Goal: Transaction & Acquisition: Subscribe to service/newsletter

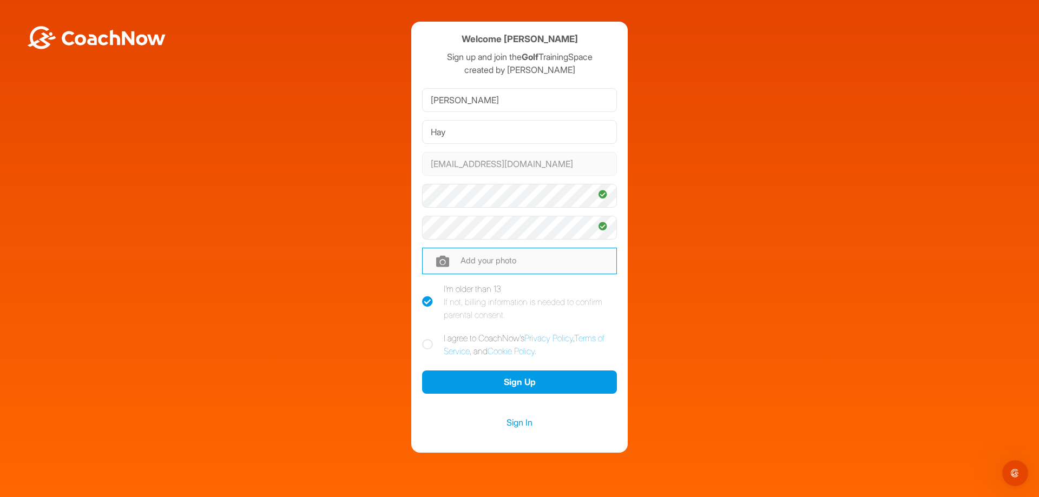
click at [452, 256] on input "file" at bounding box center [519, 261] width 195 height 26
click at [426, 343] on icon at bounding box center [427, 344] width 11 height 11
click at [426, 339] on input "I agree to CoachNow's Privacy Policy , Terms of Service , and Cookie Policy ." at bounding box center [425, 335] width 7 height 7
checkbox input "true"
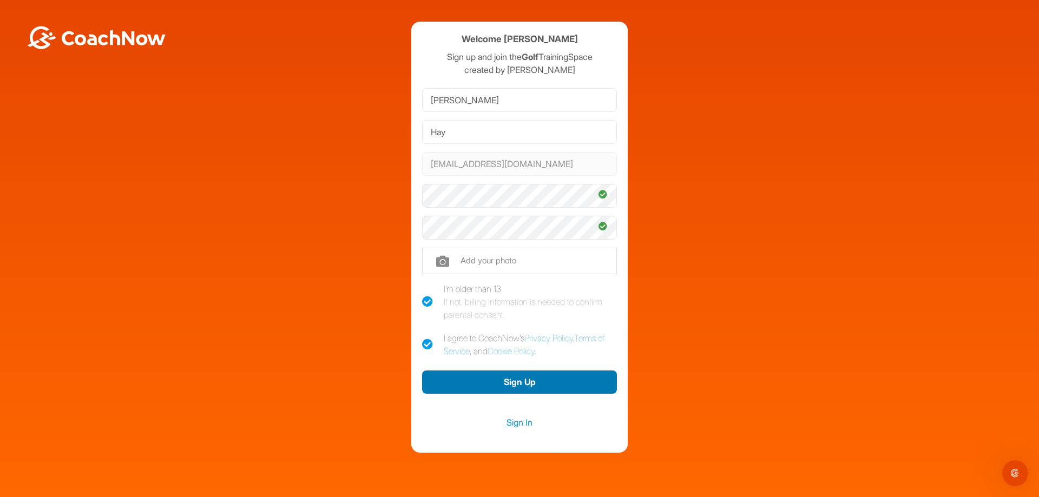
click at [519, 378] on button "Sign Up" at bounding box center [519, 382] width 195 height 23
click at [509, 385] on button "Sign Up" at bounding box center [519, 382] width 195 height 23
click at [560, 376] on button "Sign Up" at bounding box center [519, 382] width 195 height 23
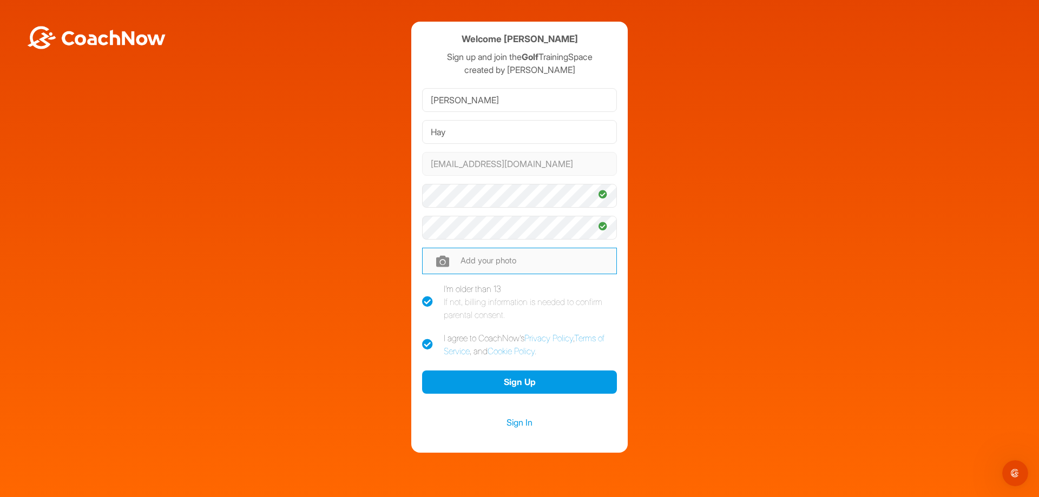
click at [519, 271] on input "file" at bounding box center [519, 261] width 195 height 26
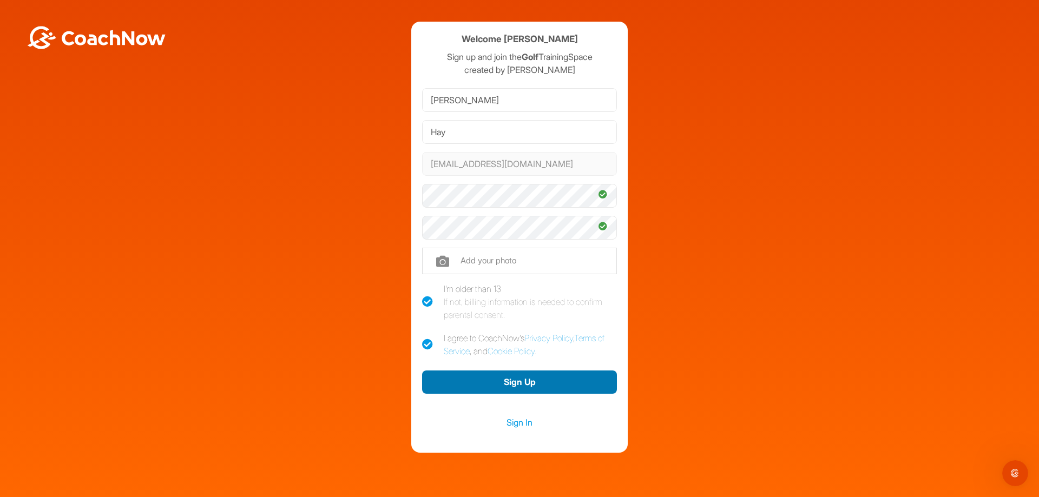
click at [541, 376] on button "Sign Up" at bounding box center [519, 382] width 195 height 23
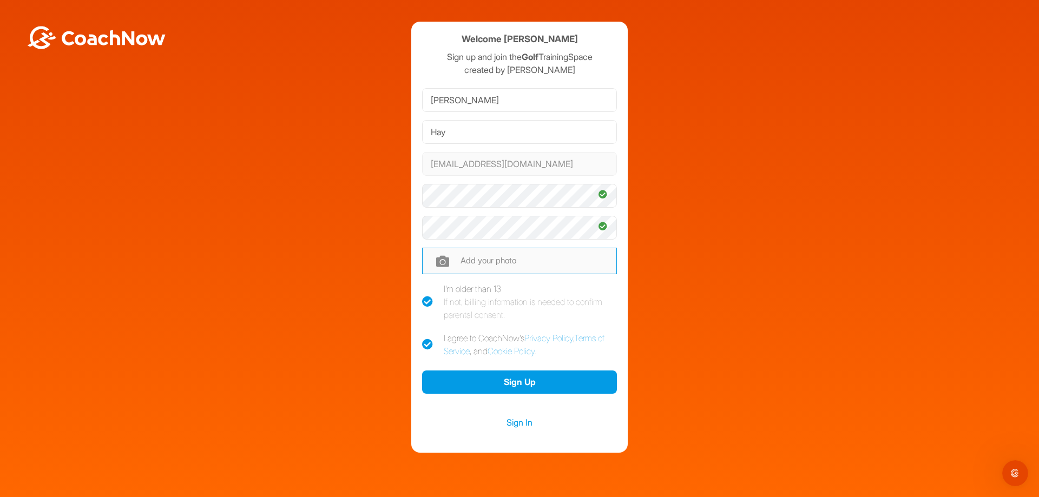
click at [483, 273] on input "file" at bounding box center [519, 261] width 195 height 26
type input "C:\fakepath\Pukka Beanie Proofs.png"
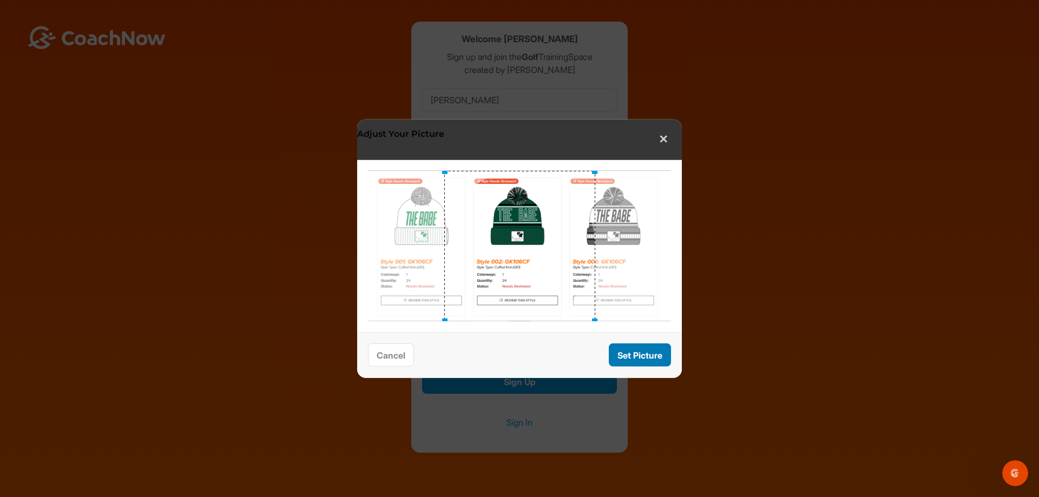
click at [633, 356] on button "Set Picture" at bounding box center [640, 355] width 62 height 23
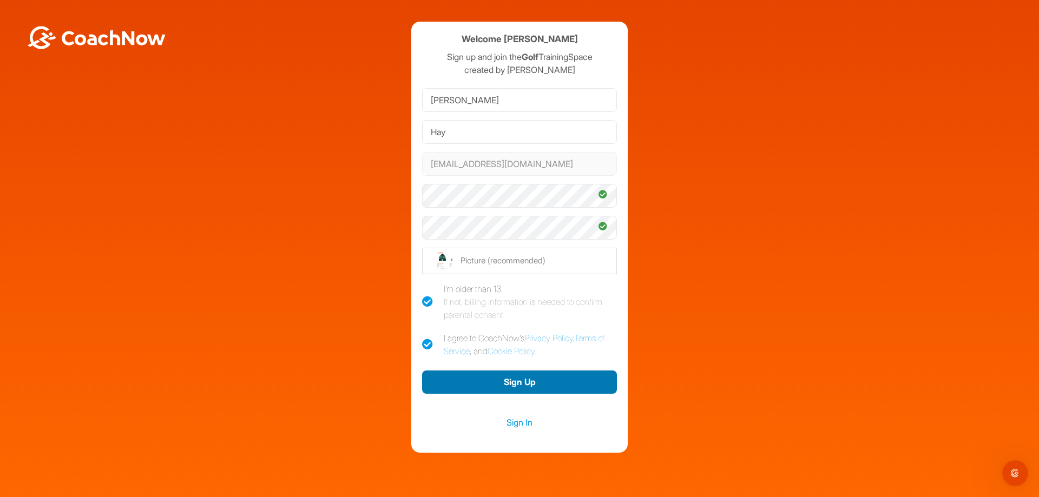
click at [540, 380] on button "Sign Up" at bounding box center [519, 382] width 195 height 23
click at [526, 424] on link "Sign In" at bounding box center [519, 423] width 195 height 14
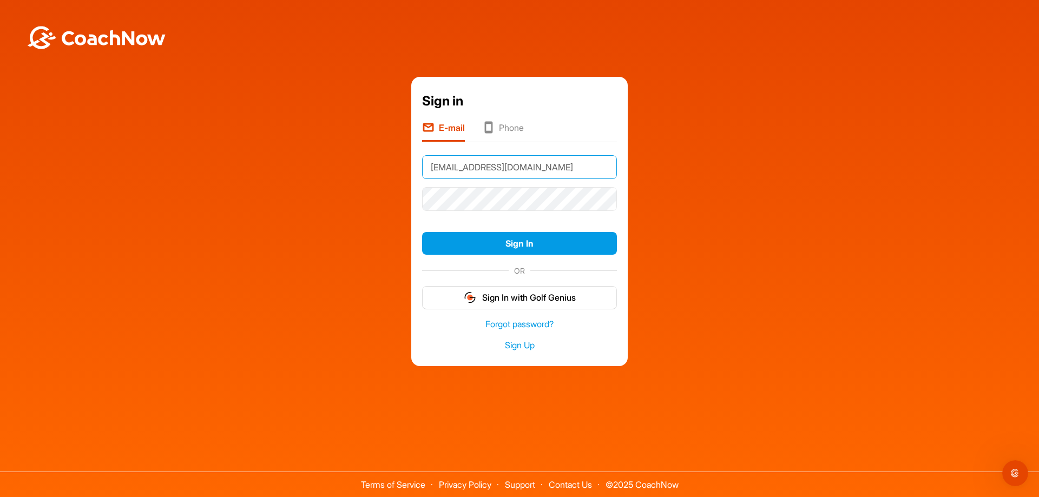
click at [491, 166] on input "[EMAIL_ADDRESS][DOMAIN_NAME]" at bounding box center [519, 167] width 195 height 24
type input "[EMAIL_ADDRESS][DOMAIN_NAME]"
click at [422, 232] on button "Sign In" at bounding box center [519, 243] width 195 height 23
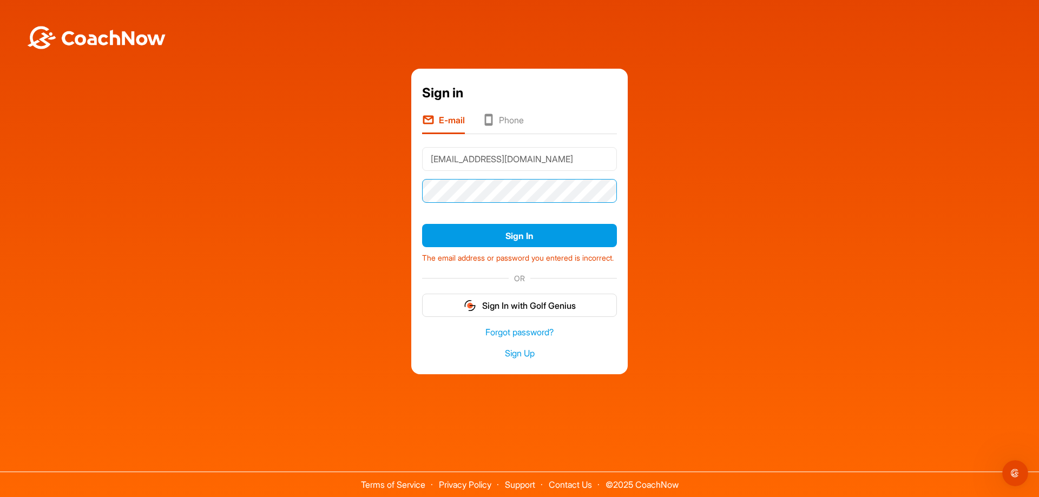
click at [422, 224] on button "Sign In" at bounding box center [519, 235] width 195 height 23
click at [819, 200] on div "Sign in E-mail Phone [EMAIL_ADDRESS][DOMAIN_NAME] Sign In The email address or …" at bounding box center [519, 221] width 1028 height 305
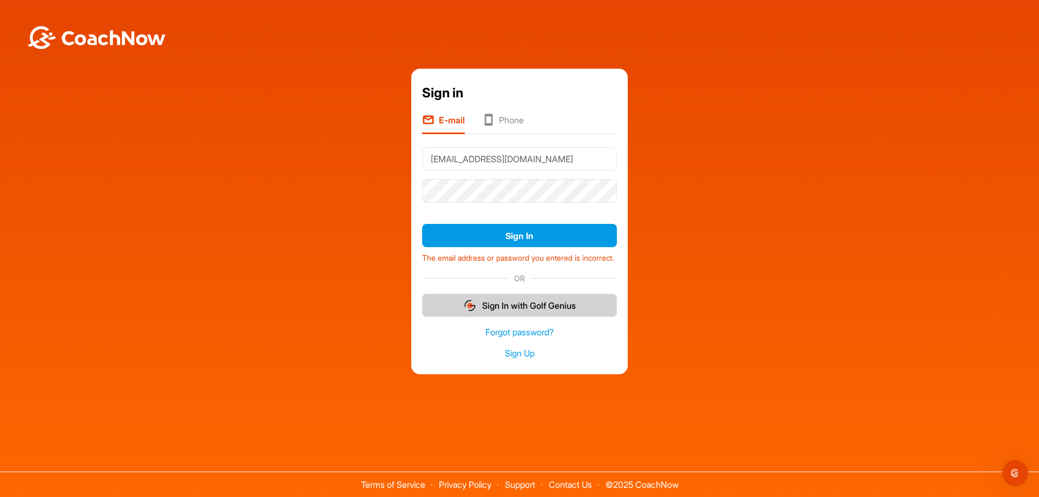
click at [530, 311] on button "Sign In with Golf Genius" at bounding box center [519, 305] width 195 height 23
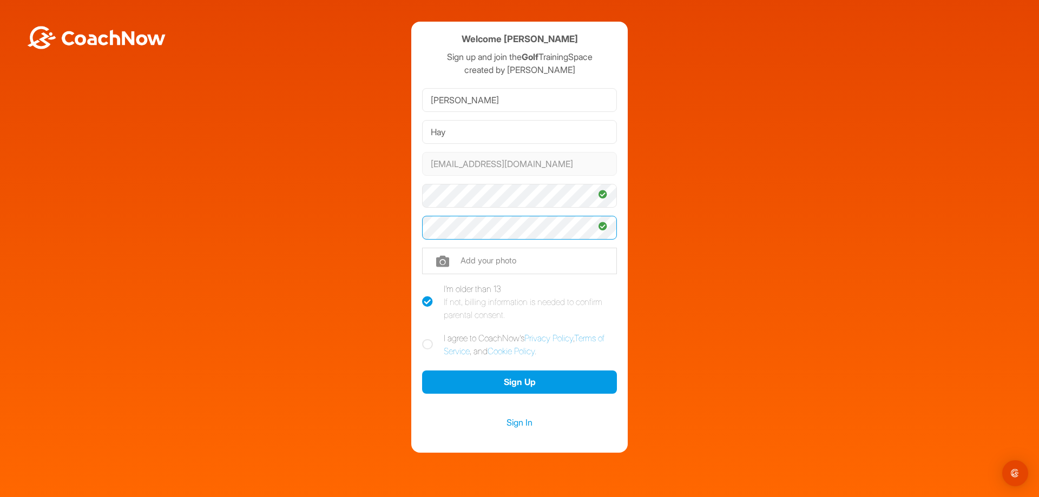
click at [422, 371] on button "Sign Up" at bounding box center [519, 382] width 195 height 23
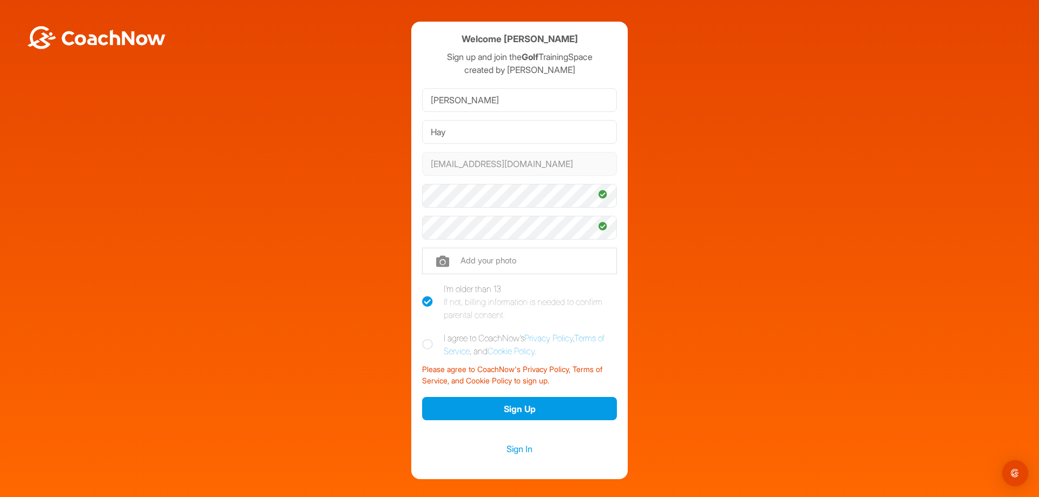
click at [423, 346] on icon at bounding box center [427, 344] width 11 height 11
click at [423, 339] on input "I agree to CoachNow's Privacy Policy , Terms of Service , and Cookie Policy ." at bounding box center [425, 335] width 7 height 7
checkbox input "true"
click at [502, 410] on button "Sign Up" at bounding box center [519, 408] width 195 height 23
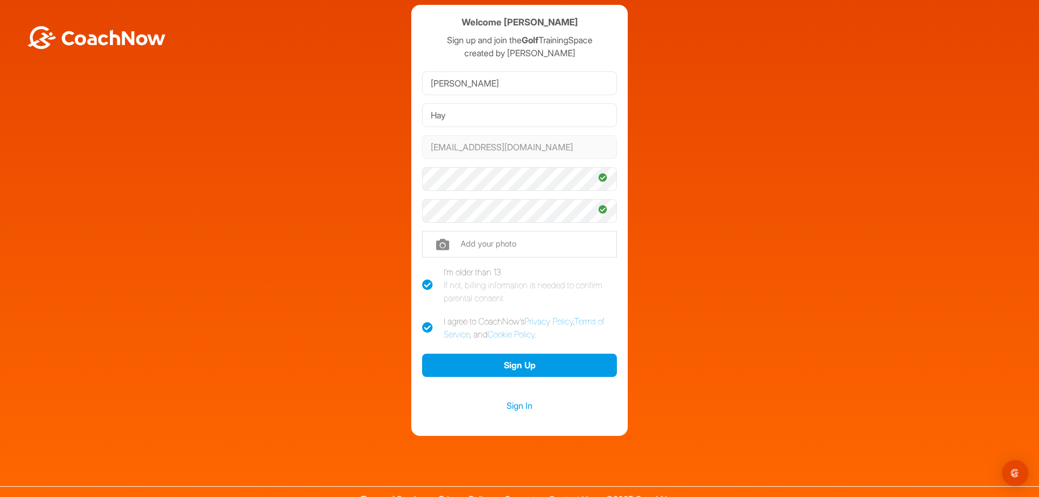
scroll to position [31, 0]
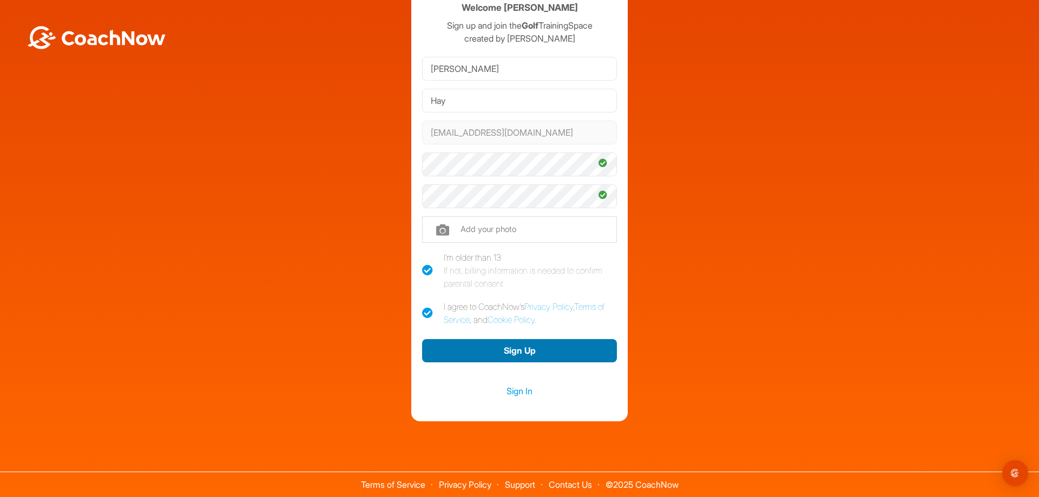
click at [561, 350] on button "Sign Up" at bounding box center [519, 350] width 195 height 23
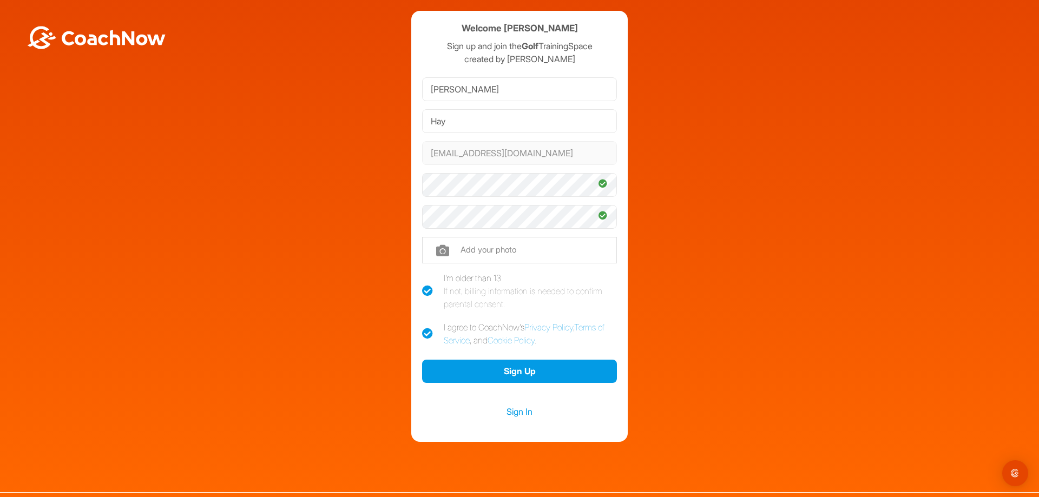
scroll to position [0, 0]
